Goal: Task Accomplishment & Management: Manage account settings

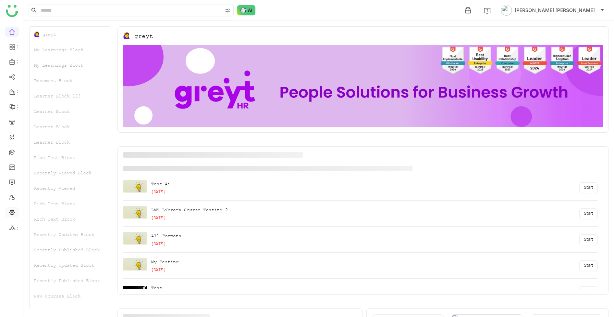
click at [14, 211] on link at bounding box center [12, 212] width 6 height 6
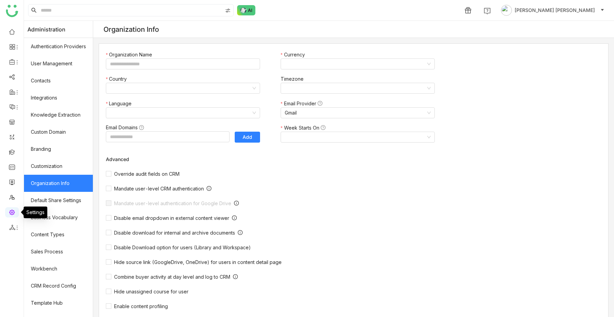
type input "*******"
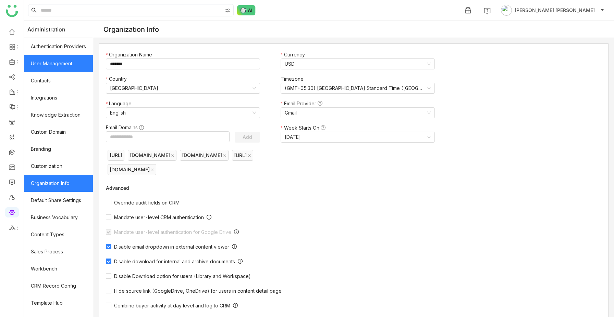
click at [60, 62] on link "User Management" at bounding box center [58, 63] width 69 height 17
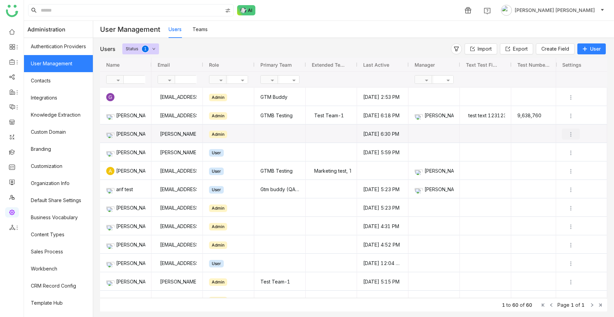
click at [571, 134] on img "Press SPACE to select this row." at bounding box center [570, 134] width 7 height 7
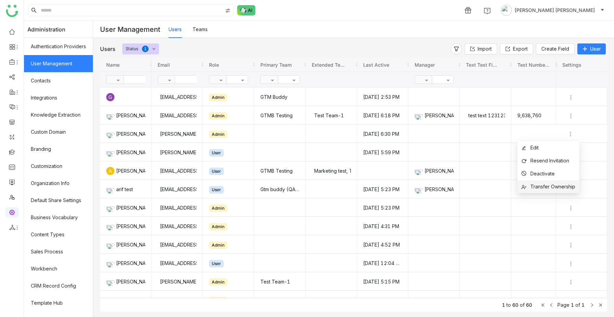
click at [554, 184] on span "Transfer Ownership" at bounding box center [552, 187] width 45 height 6
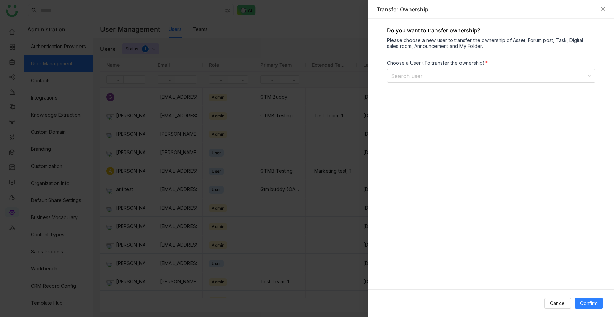
click at [601, 9] on icon "Close" at bounding box center [602, 9] width 5 height 5
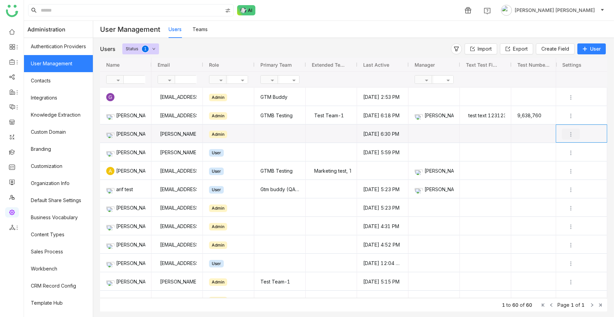
click at [569, 135] on img "Press SPACE to select this row." at bounding box center [570, 134] width 7 height 7
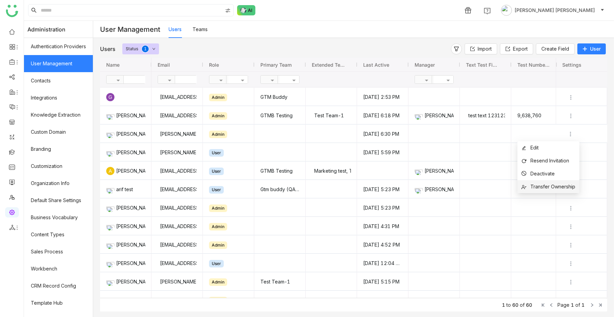
click at [548, 184] on span "Transfer Ownership" at bounding box center [552, 187] width 45 height 6
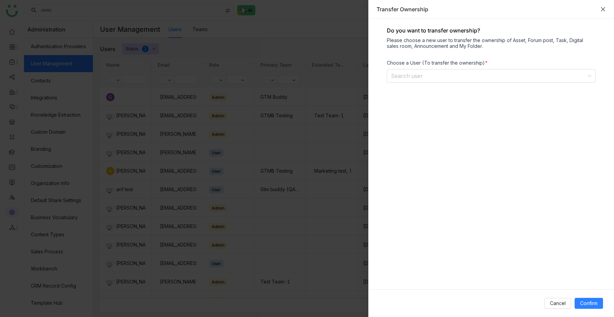
click at [600, 10] on icon "Close" at bounding box center [602, 9] width 5 height 5
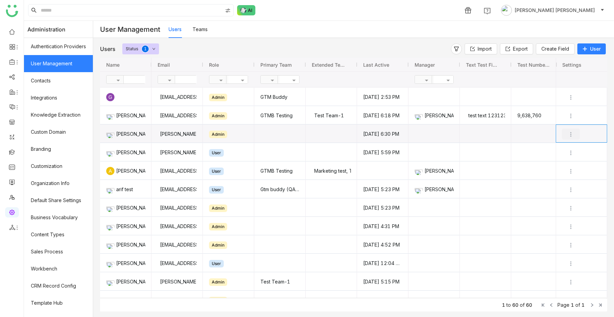
click at [571, 133] on img "Press SPACE to select this row." at bounding box center [570, 134] width 7 height 7
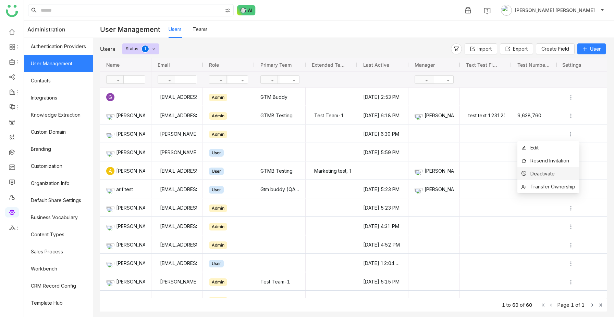
click at [554, 177] on span "Deactivate" at bounding box center [537, 174] width 33 height 8
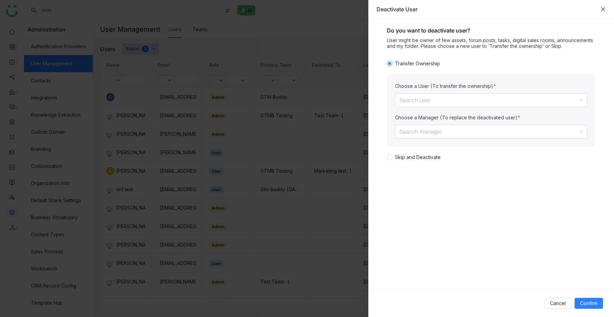
click at [604, 11] on icon "Close" at bounding box center [603, 9] width 4 height 4
